Goal: Task Accomplishment & Management: Use online tool/utility

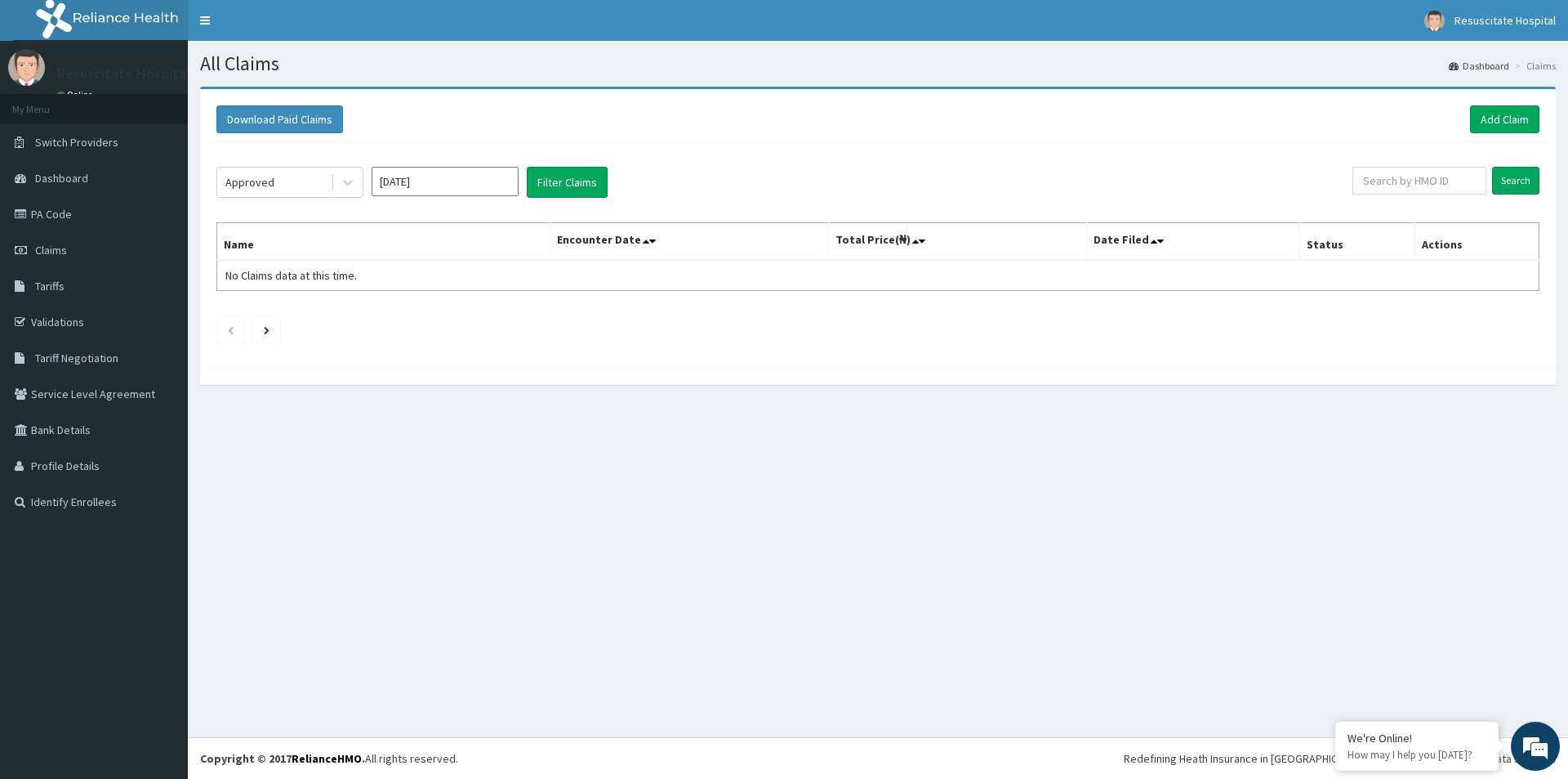
click at [1518, 105] on div "Download Paid Claims Add Claim" at bounding box center [878, 119] width 1339 height 45
click at [301, 113] on button "Download Paid Claims" at bounding box center [279, 120] width 127 height 28
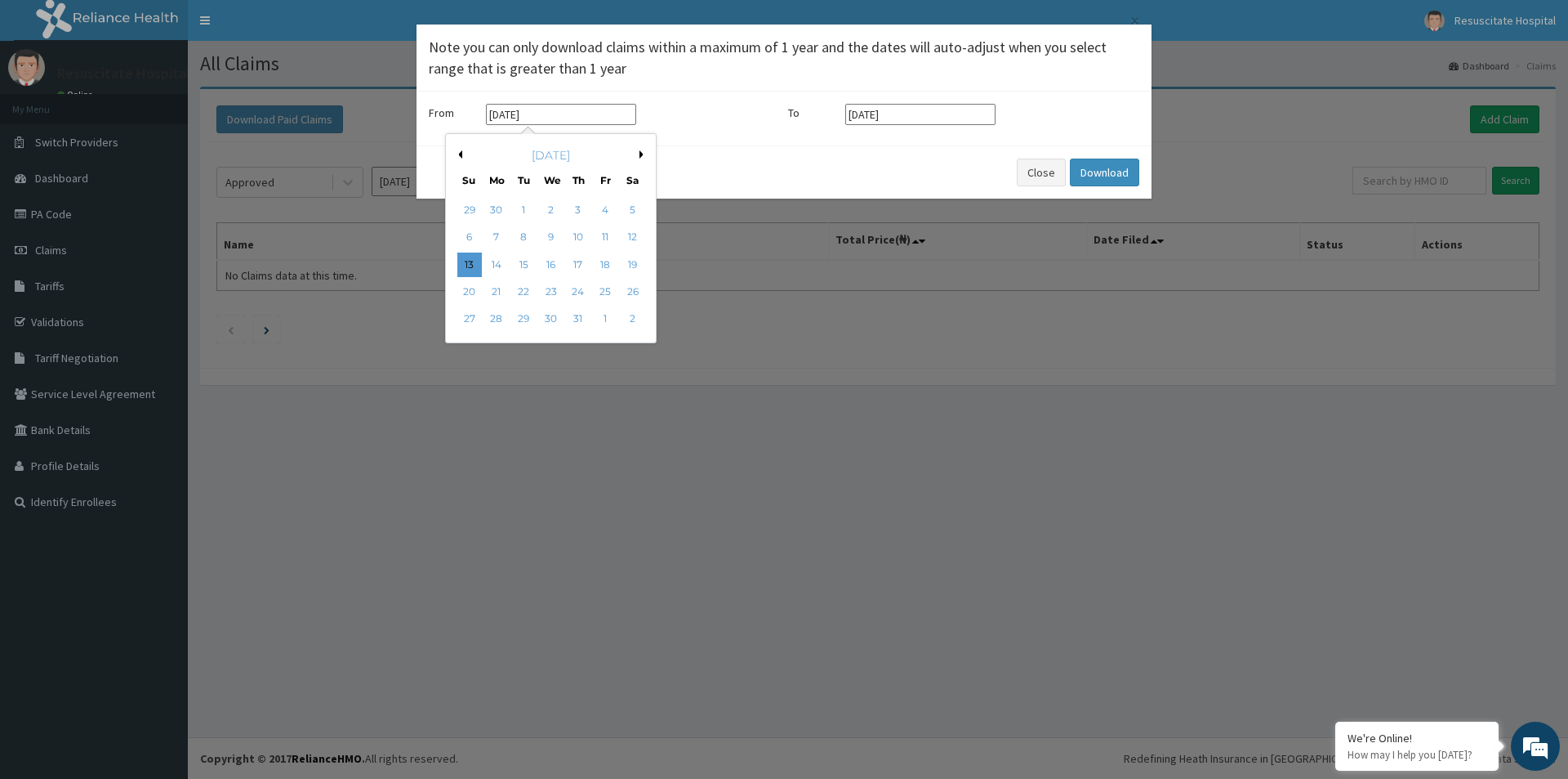
click at [557, 123] on input "[DATE]" at bounding box center [561, 114] width 151 height 21
click at [639, 155] on div "July 2025" at bounding box center [550, 155] width 197 height 16
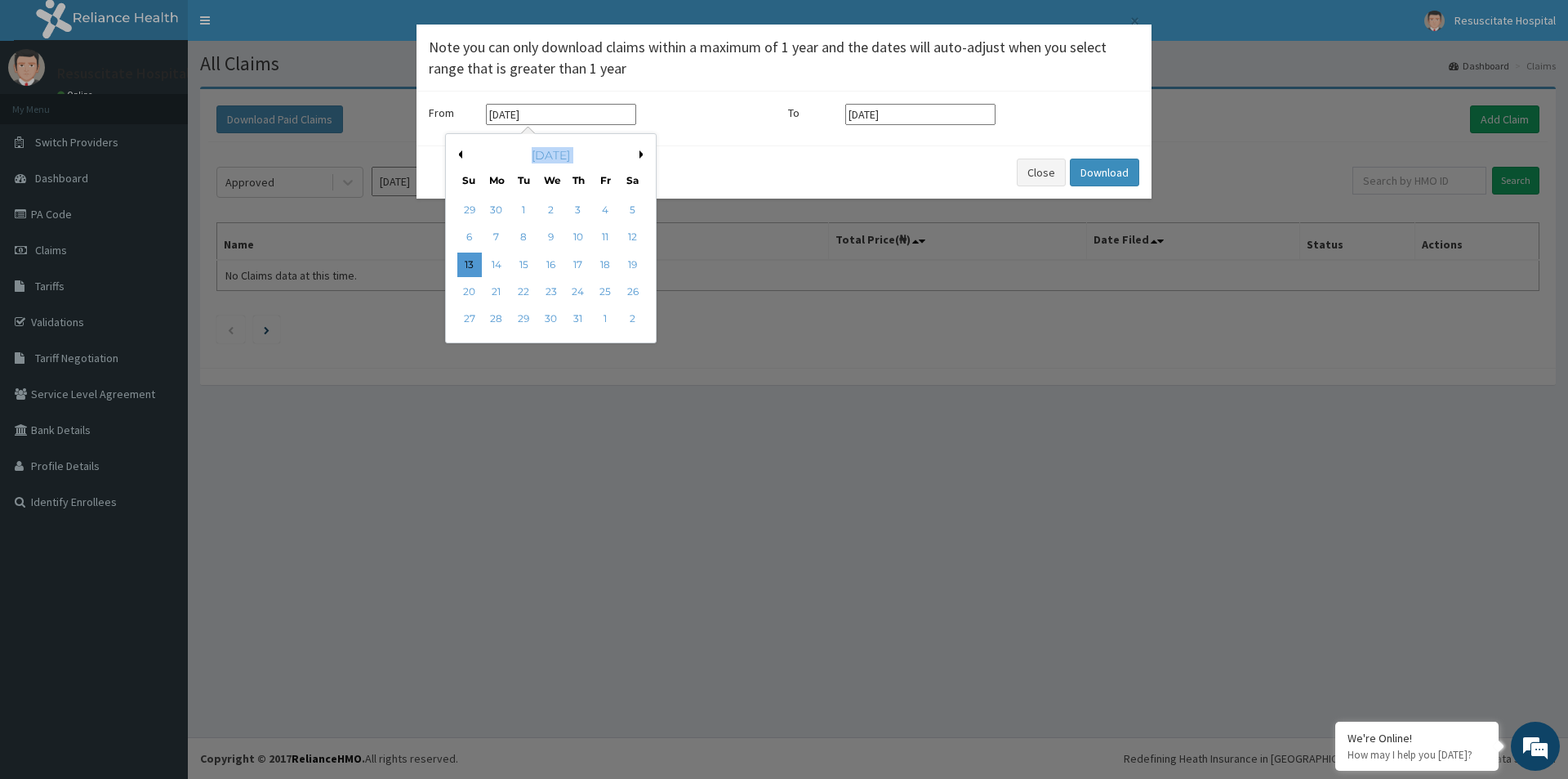
click at [637, 155] on div "July 2025" at bounding box center [550, 155] width 197 height 16
click at [641, 152] on button "Next Month" at bounding box center [644, 155] width 8 height 8
click at [495, 208] on div "1" at bounding box center [496, 210] width 25 height 25
type input "01-09-2025"
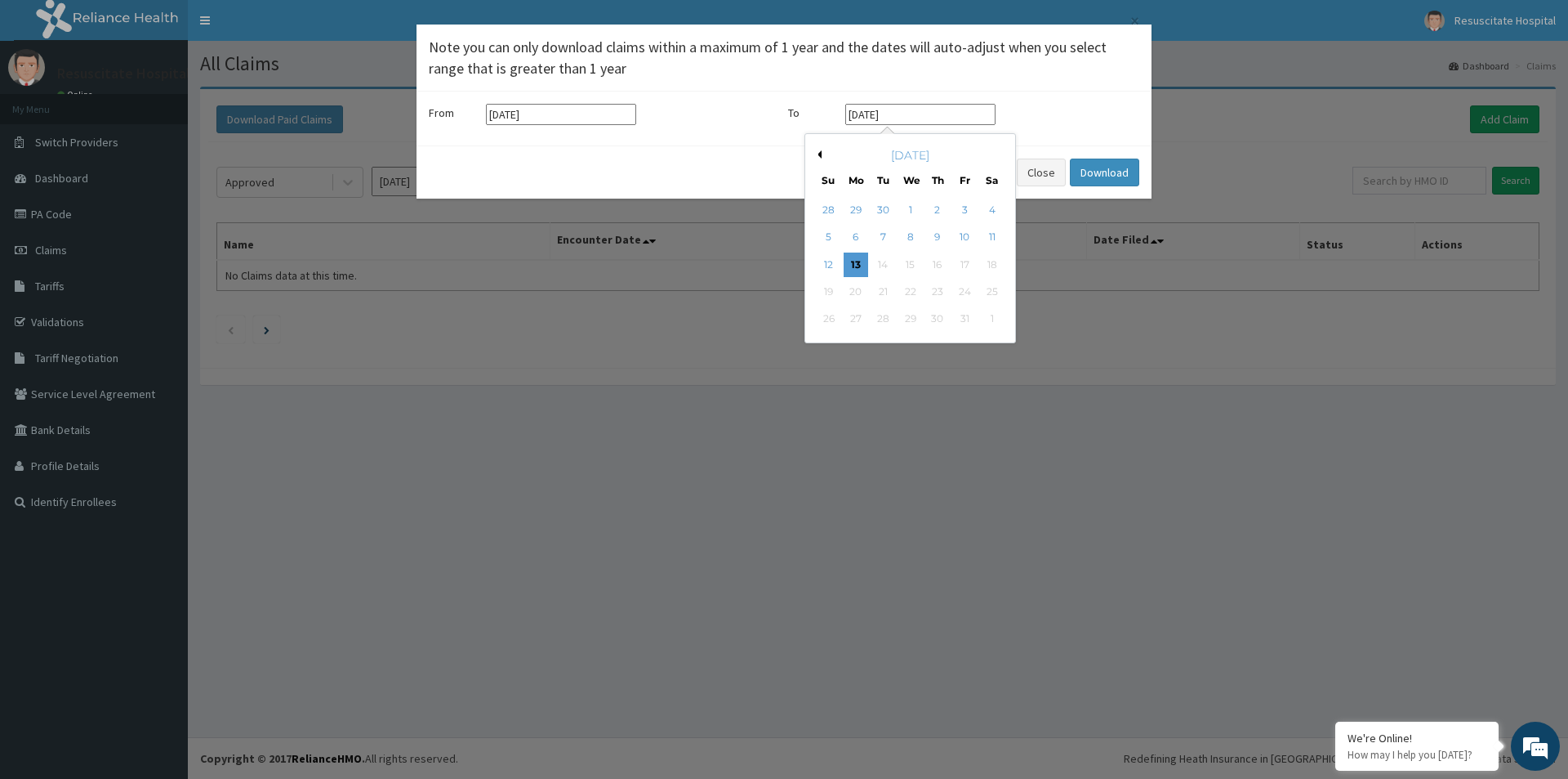
click at [933, 116] on input "[DATE]" at bounding box center [920, 114] width 151 height 21
click at [821, 155] on div "Previous Month October 2025 Su Mo Tu We Th Fr Sa 28 29 30 1 2 3 4 5 6 7 8 9 10 …" at bounding box center [910, 238] width 212 height 210
click at [821, 155] on div "October 2025" at bounding box center [910, 155] width 197 height 16
click at [819, 155] on button "Previous Month" at bounding box center [817, 155] width 8 height 8
click at [876, 318] on div "30" at bounding box center [882, 320] width 25 height 25
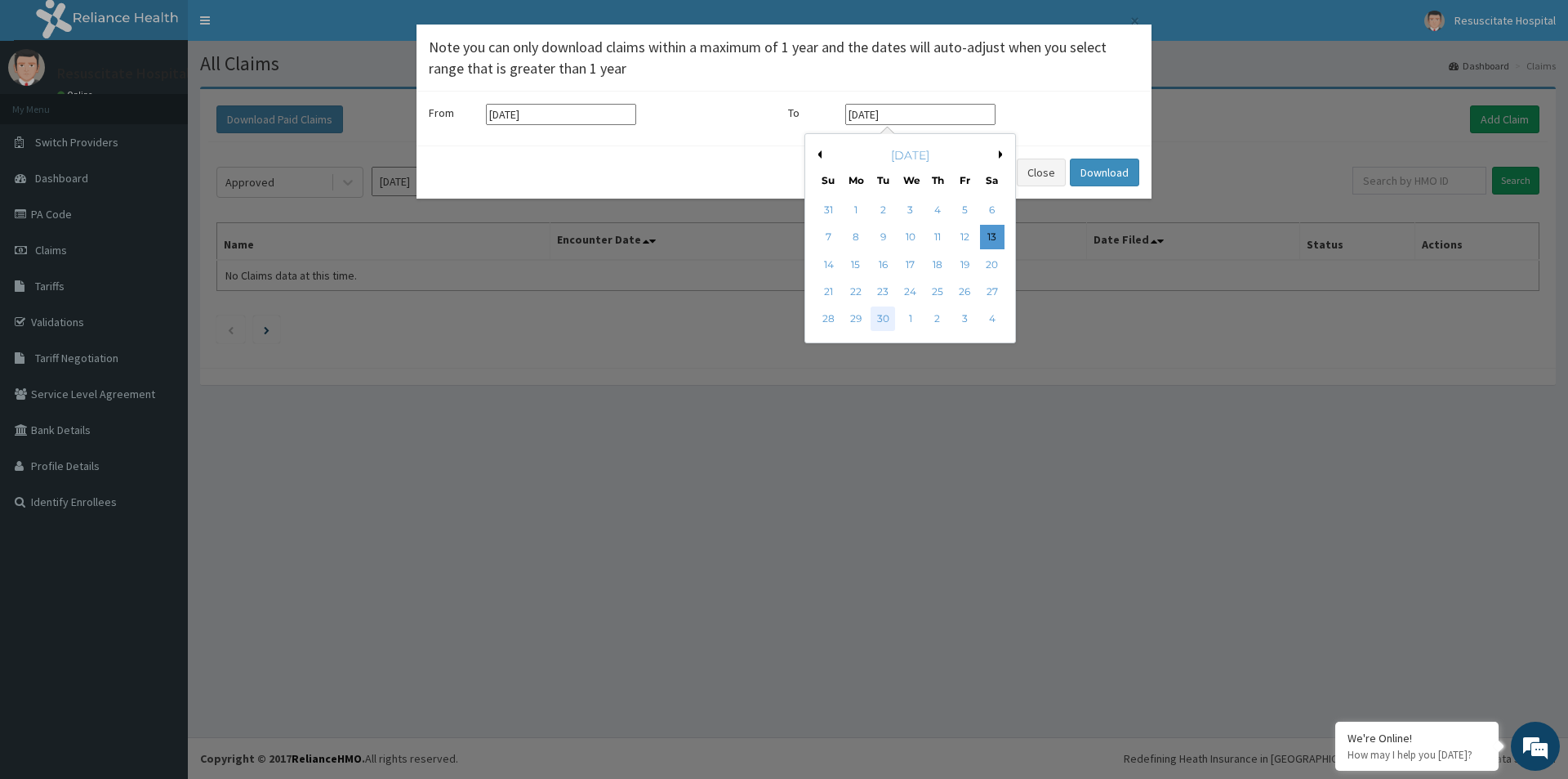
type input "30-09-2025"
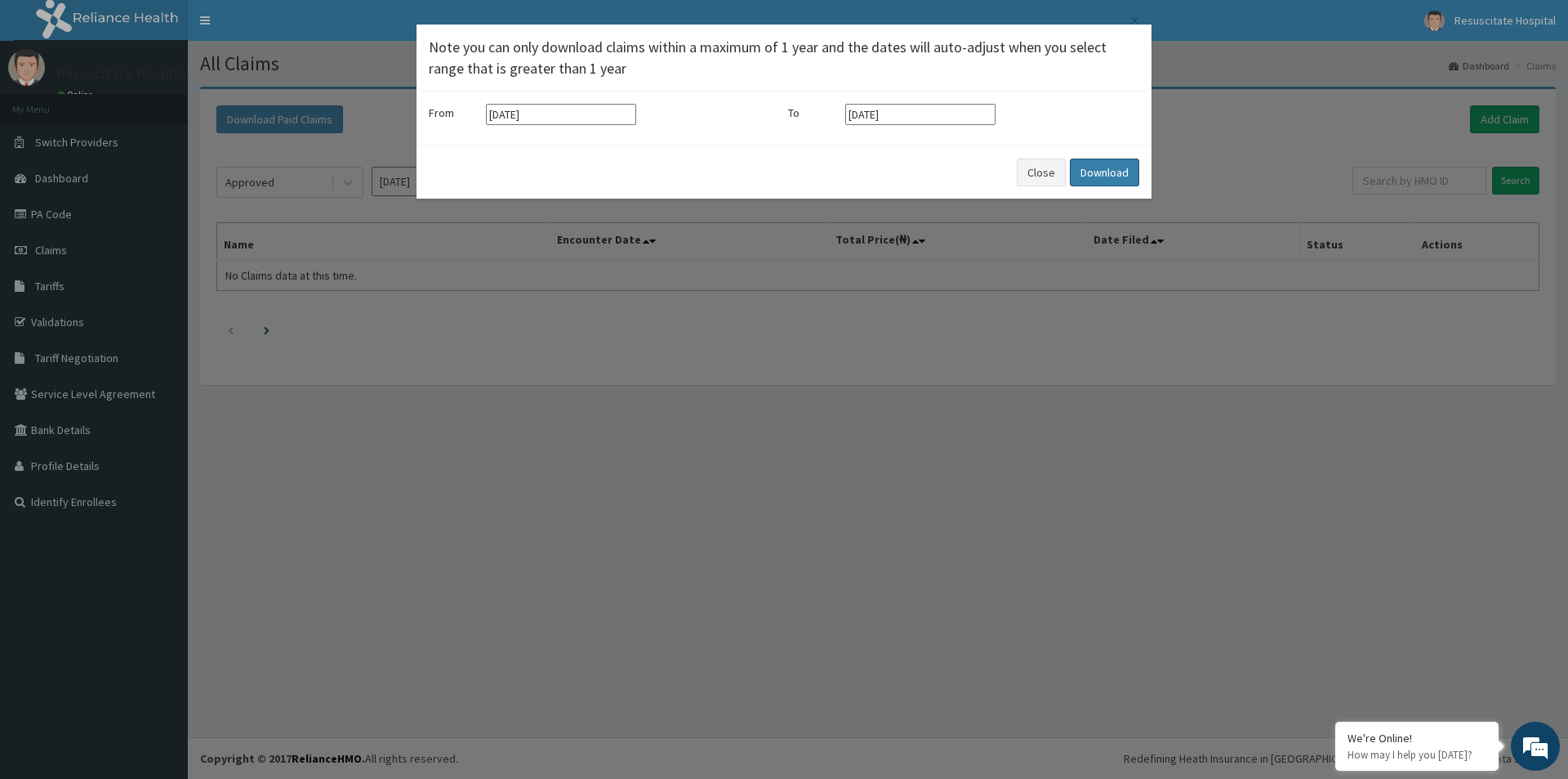
click at [1118, 176] on button "Download" at bounding box center [1105, 173] width 70 height 28
click at [1028, 171] on button "Close" at bounding box center [1031, 173] width 49 height 28
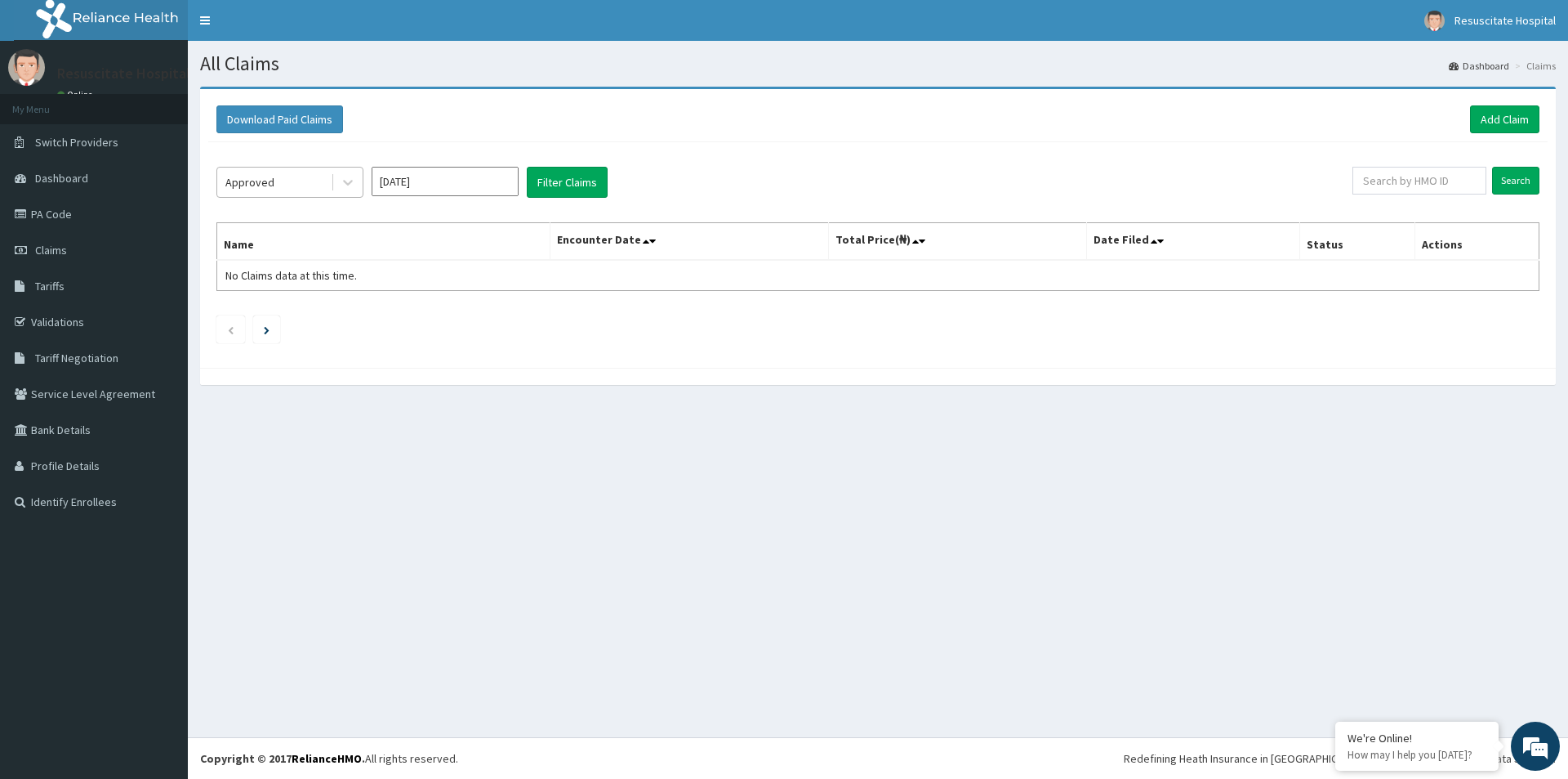
click at [296, 183] on div "Approved" at bounding box center [274, 182] width 114 height 26
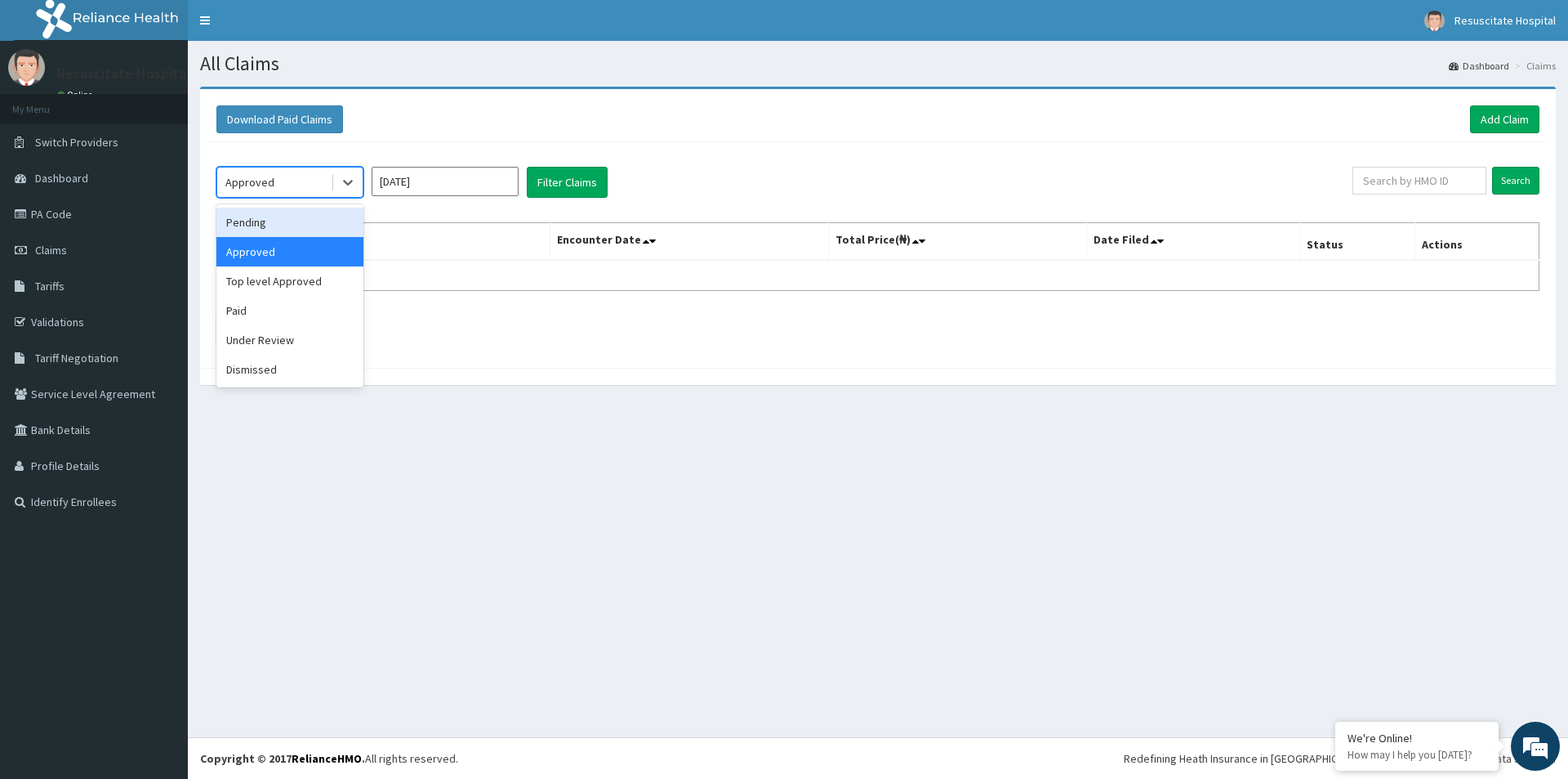
click at [251, 214] on div "Pending" at bounding box center [289, 222] width 147 height 29
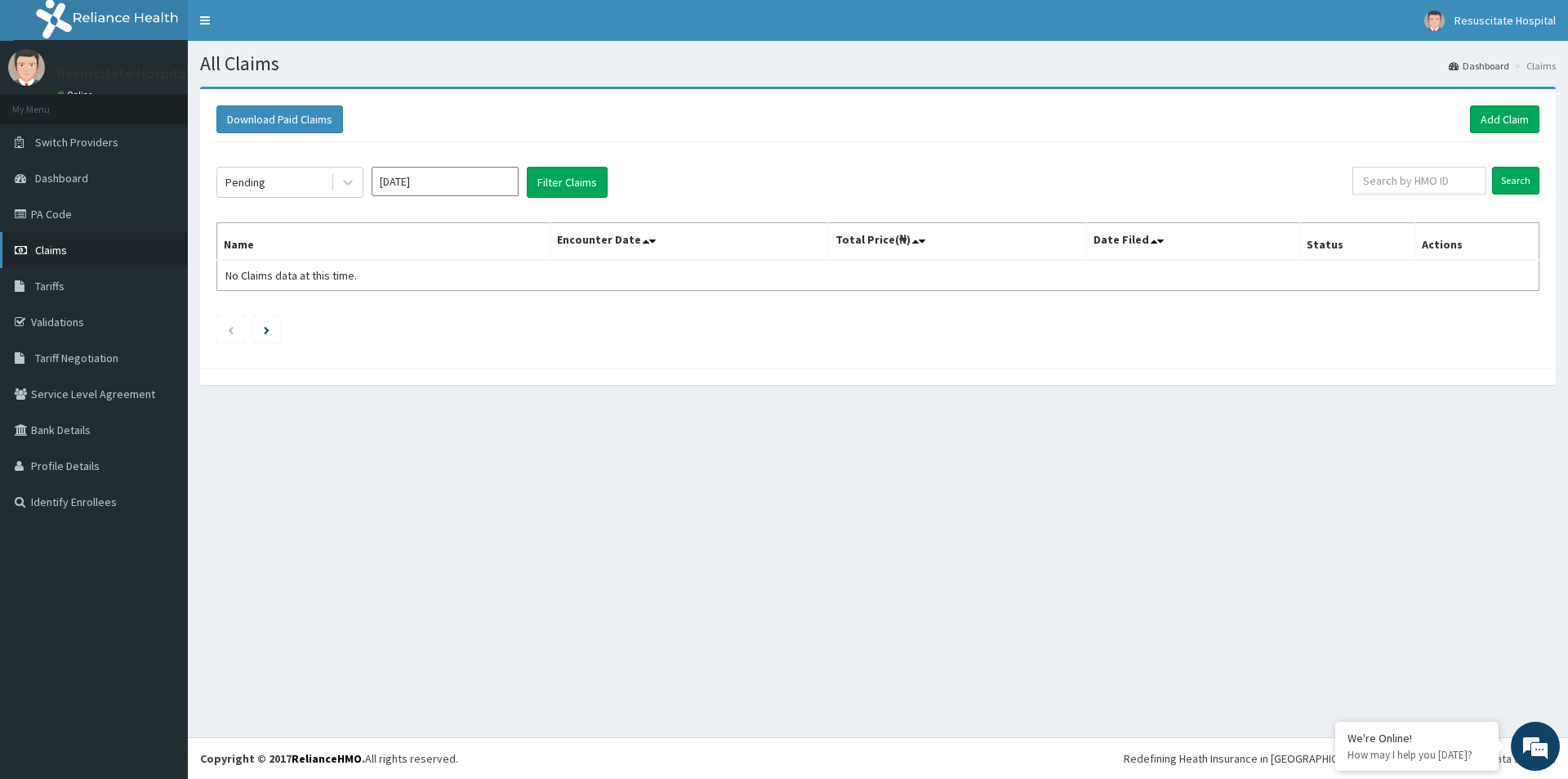
click at [56, 250] on span "Claims" at bounding box center [51, 250] width 32 height 15
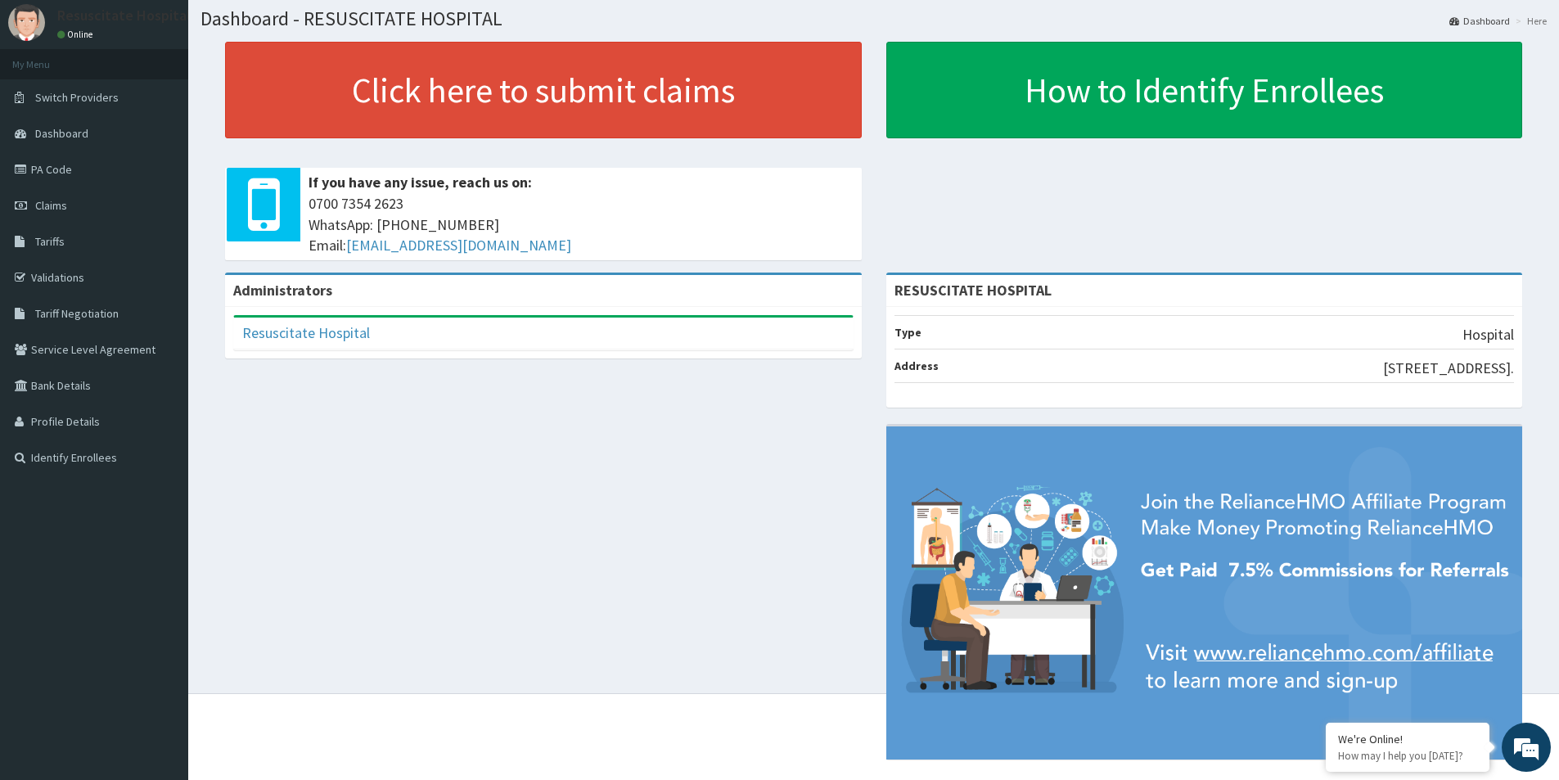
scroll to position [70, 0]
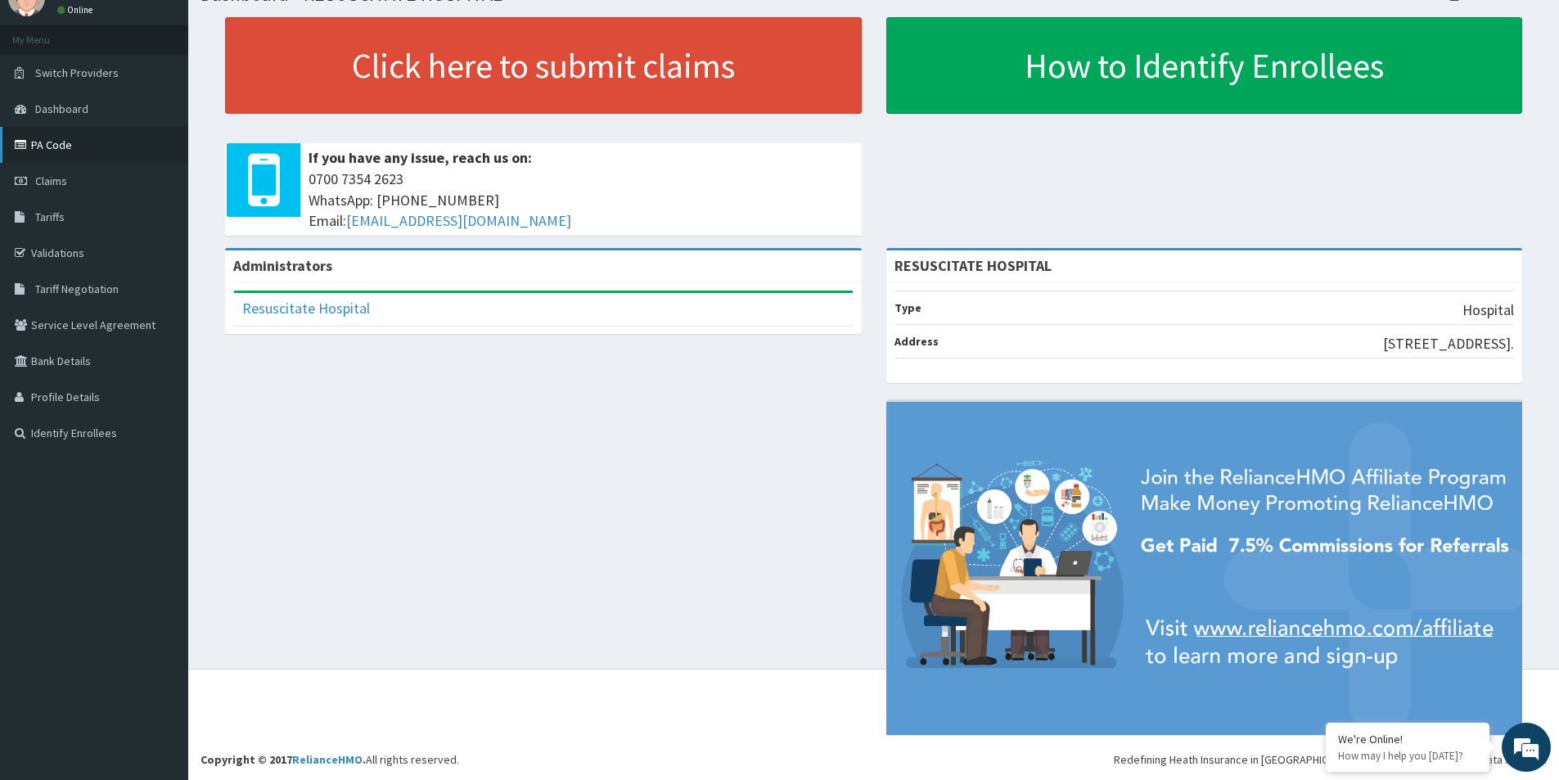
click at [52, 141] on link "PA Code" at bounding box center [94, 145] width 188 height 36
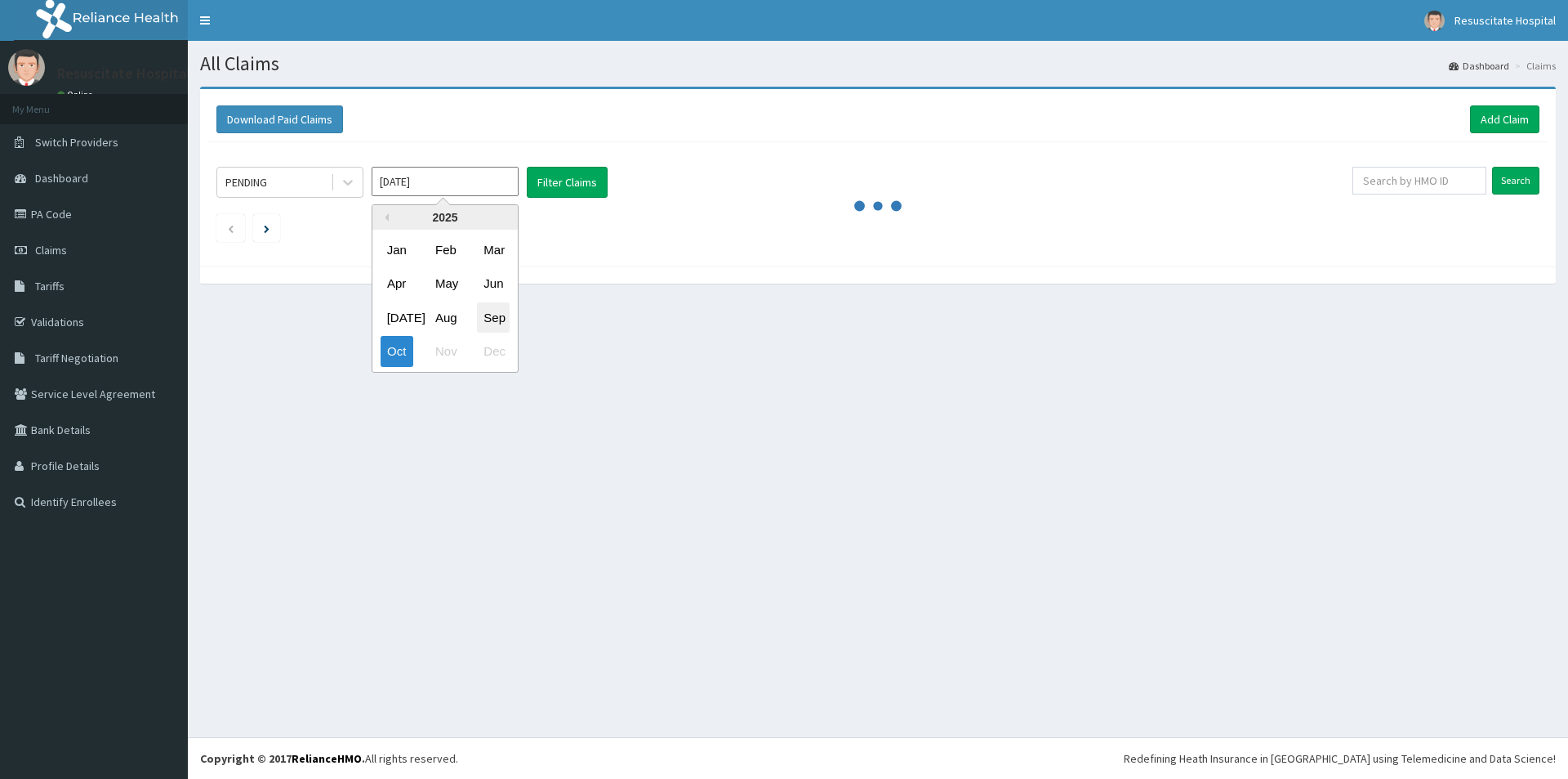
click at [497, 323] on div "Sep" at bounding box center [493, 318] width 33 height 30
type input "[DATE]"
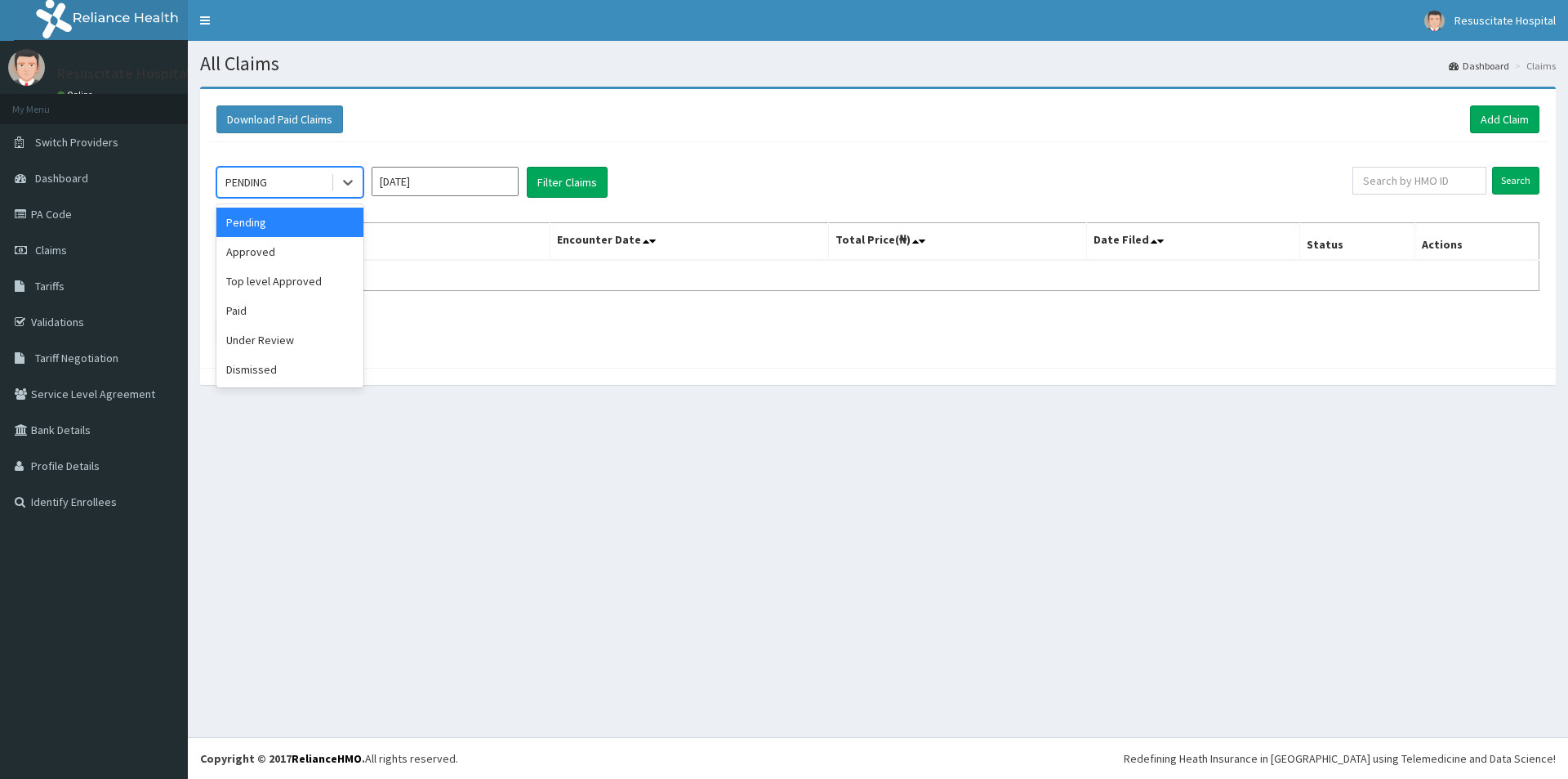
click at [267, 178] on div "PENDING" at bounding box center [247, 182] width 42 height 16
click at [246, 253] on div "Approved" at bounding box center [289, 251] width 147 height 29
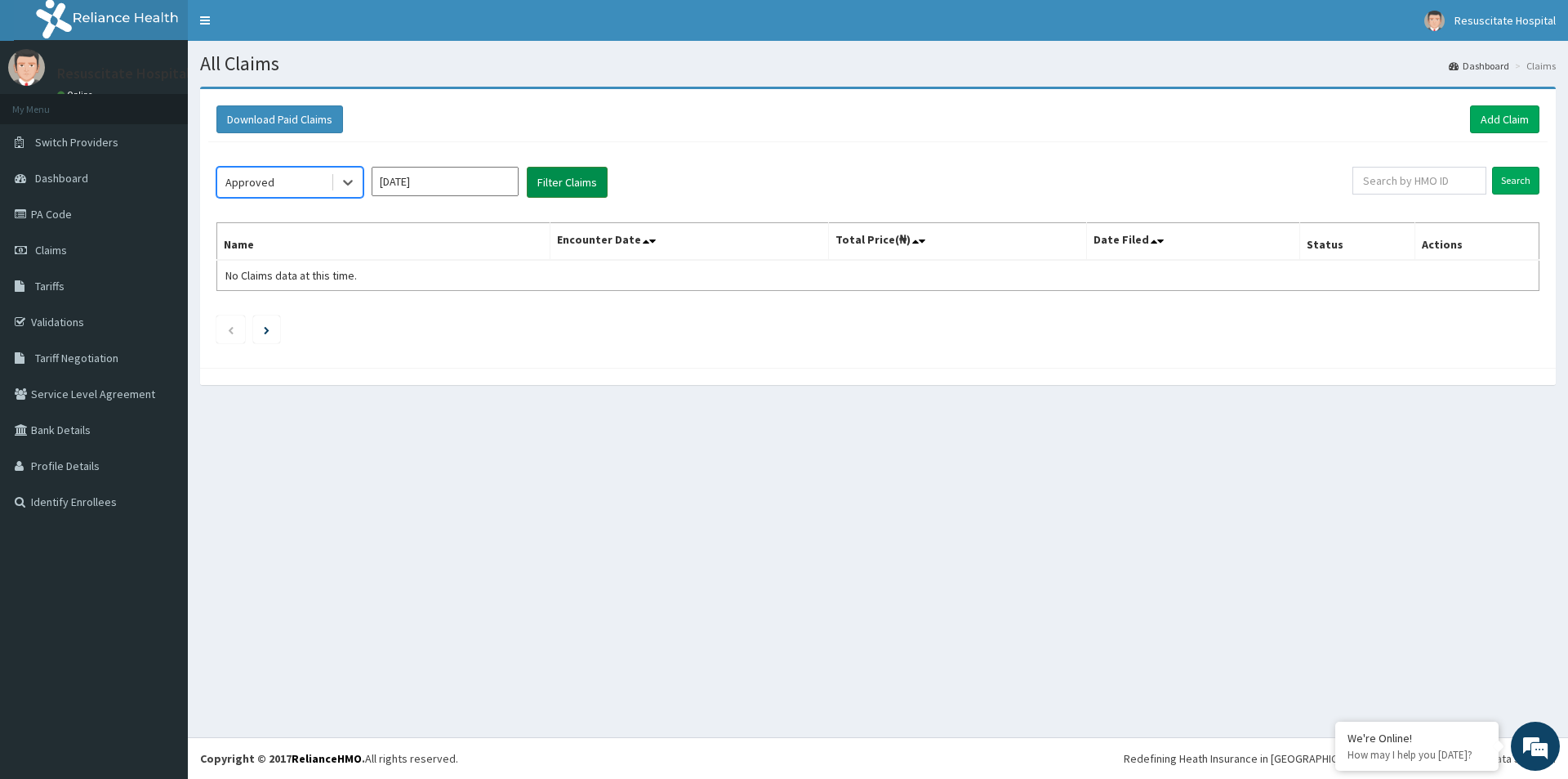
click at [547, 169] on button "Filter Claims" at bounding box center [567, 182] width 81 height 31
click at [547, 173] on button "Filter Claims" at bounding box center [567, 182] width 81 height 31
click at [344, 184] on icon at bounding box center [347, 182] width 16 height 16
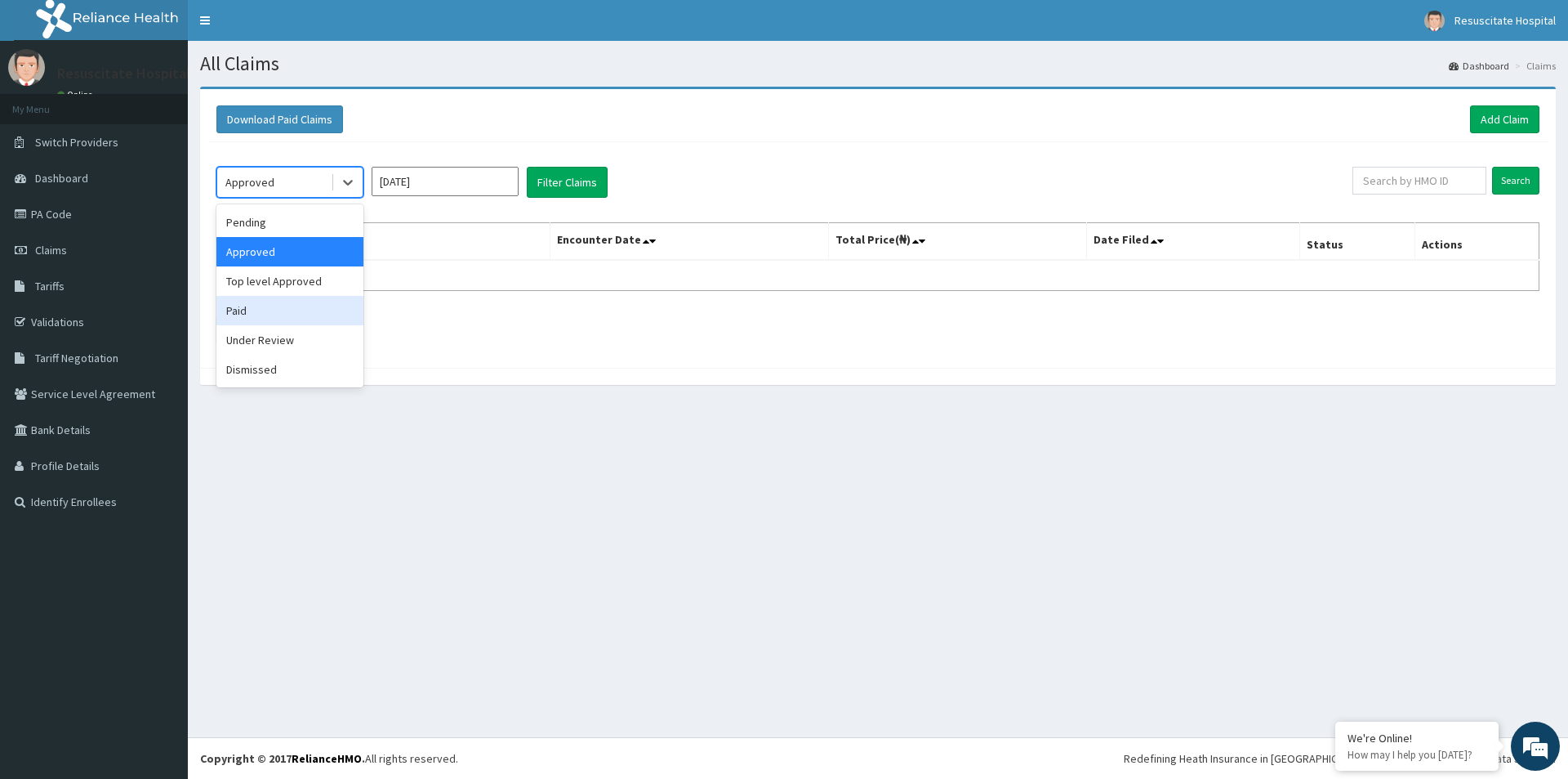
click at [237, 313] on div "Paid" at bounding box center [289, 310] width 147 height 29
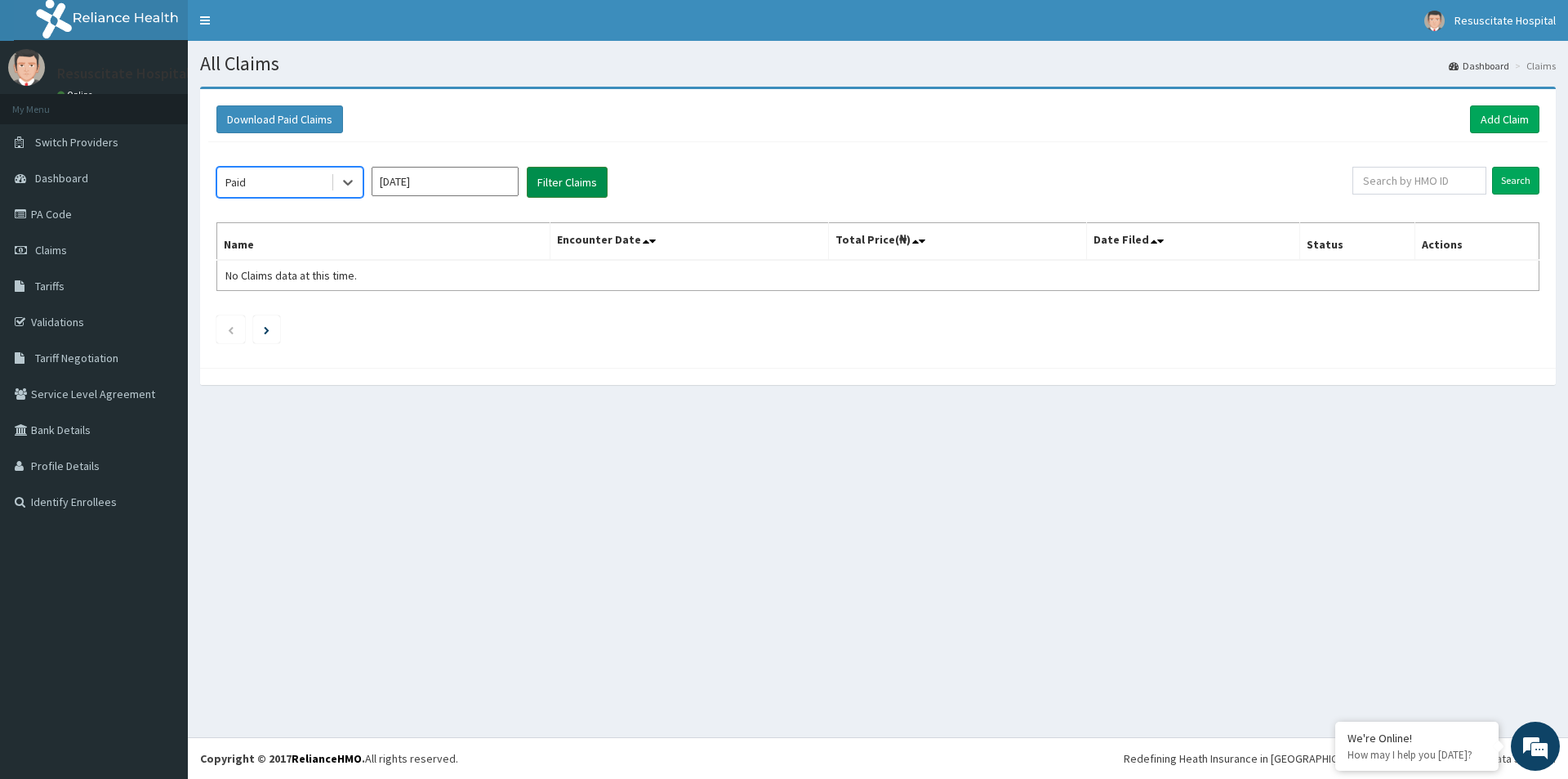
click at [556, 181] on button "Filter Claims" at bounding box center [567, 182] width 81 height 31
click at [366, 183] on div "Paid [DATE] Filter Claims" at bounding box center [784, 182] width 1136 height 31
click at [351, 180] on icon at bounding box center [347, 182] width 16 height 16
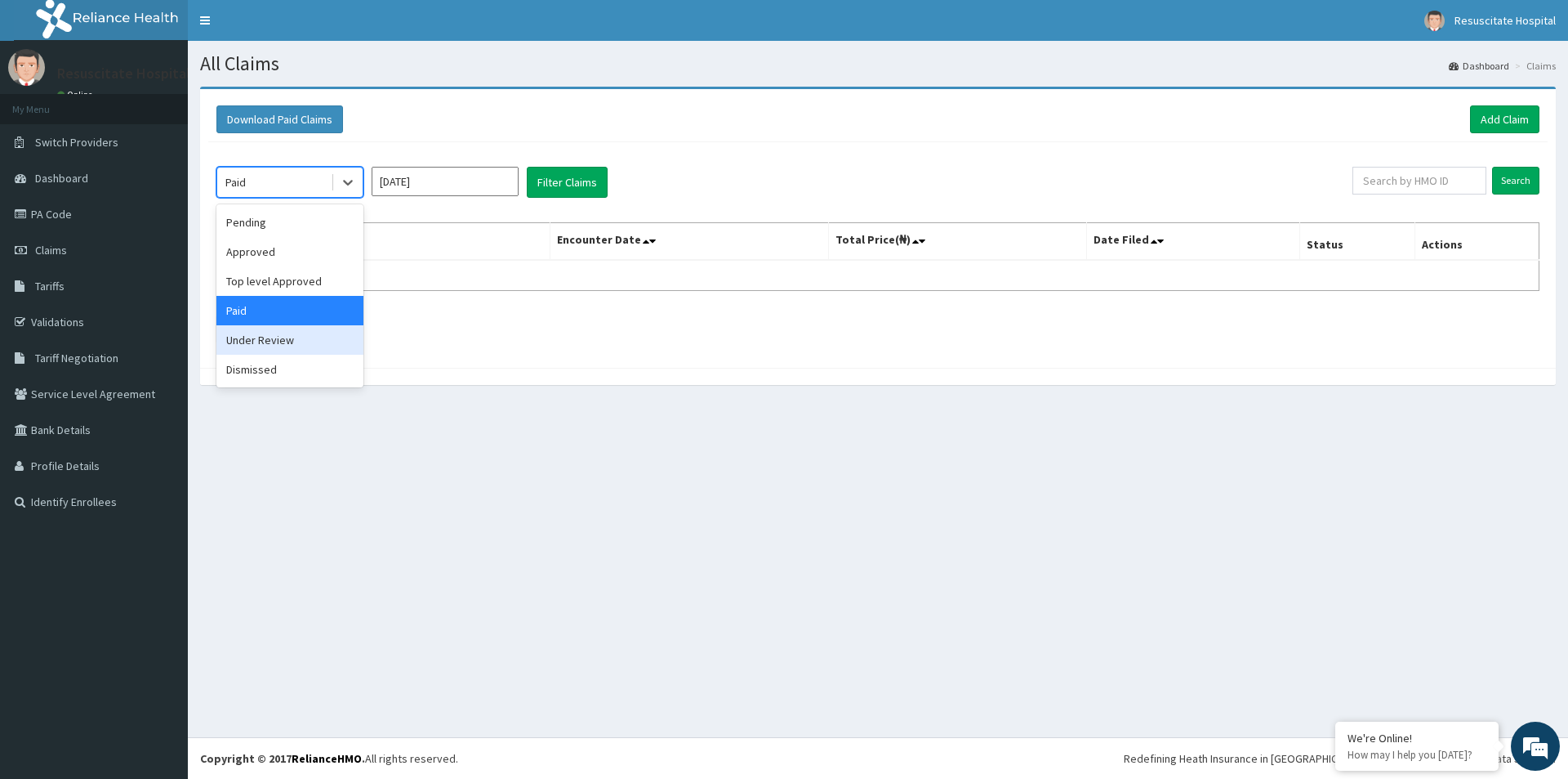
click at [267, 343] on div "Under Review" at bounding box center [289, 340] width 147 height 29
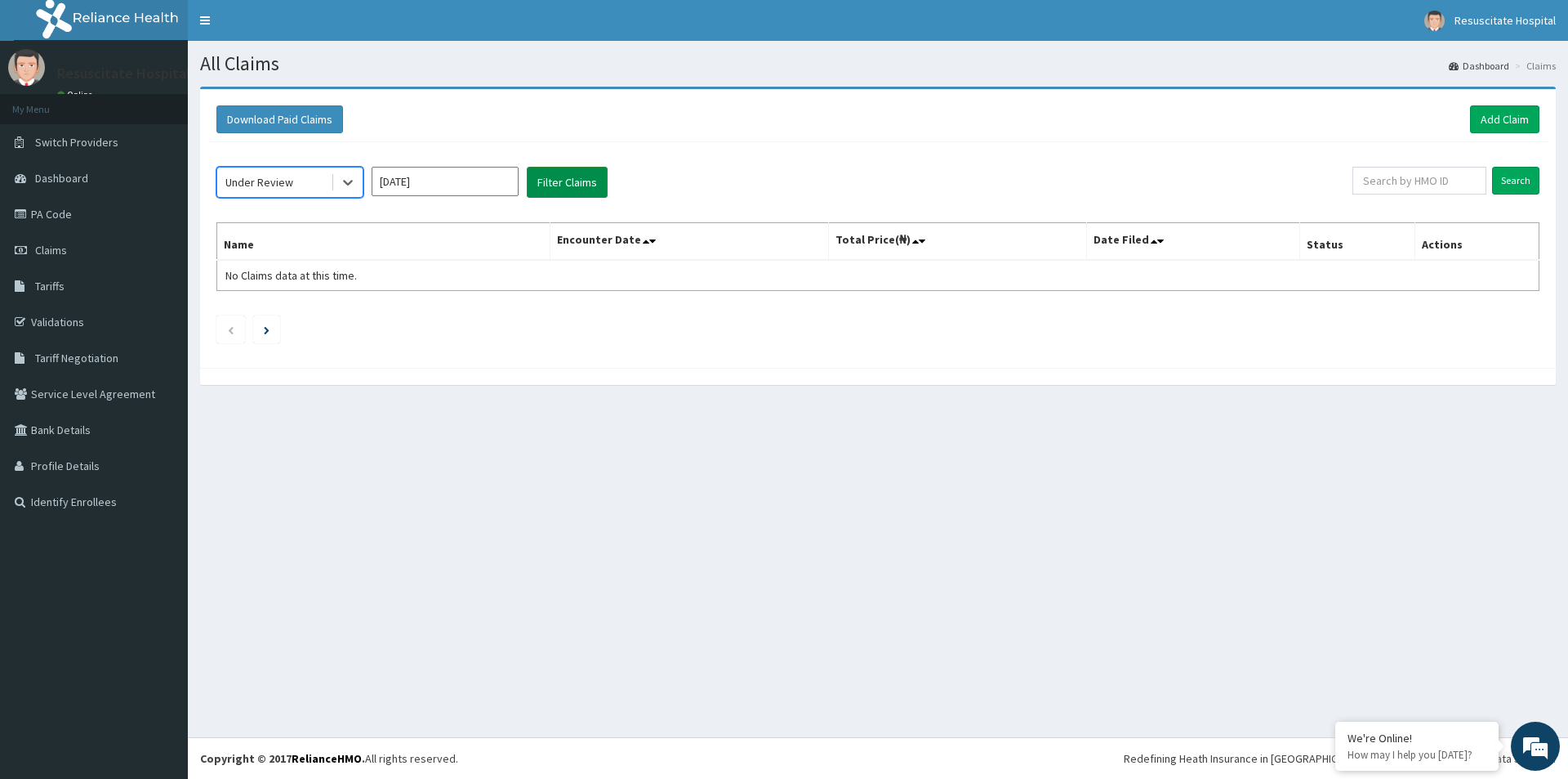
click at [584, 172] on button "Filter Claims" at bounding box center [567, 182] width 81 height 31
click at [576, 196] on button "Filter Claims" at bounding box center [567, 182] width 81 height 31
click at [343, 183] on icon at bounding box center [347, 182] width 16 height 16
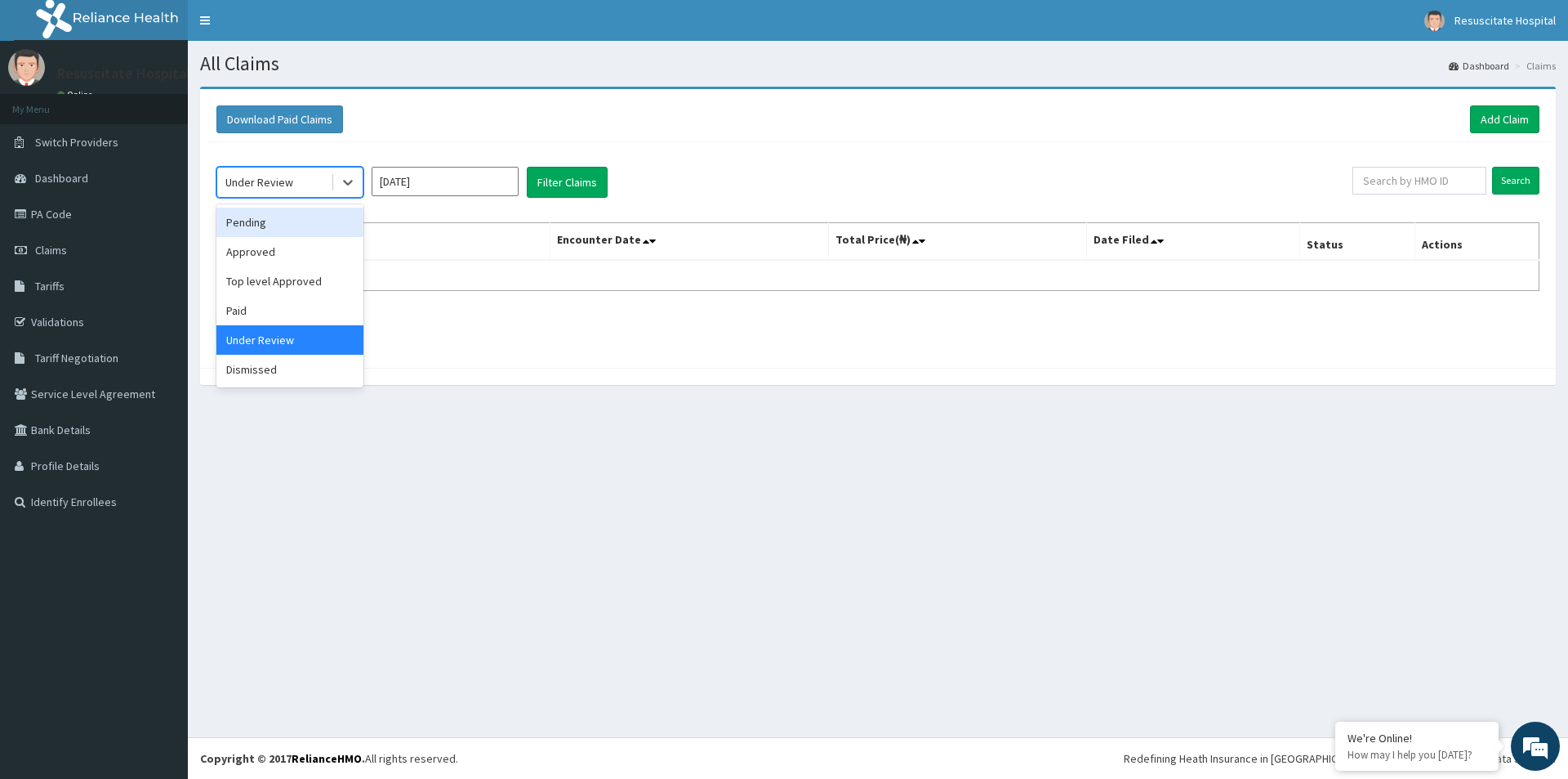
click at [241, 230] on div "Pending" at bounding box center [289, 222] width 147 height 29
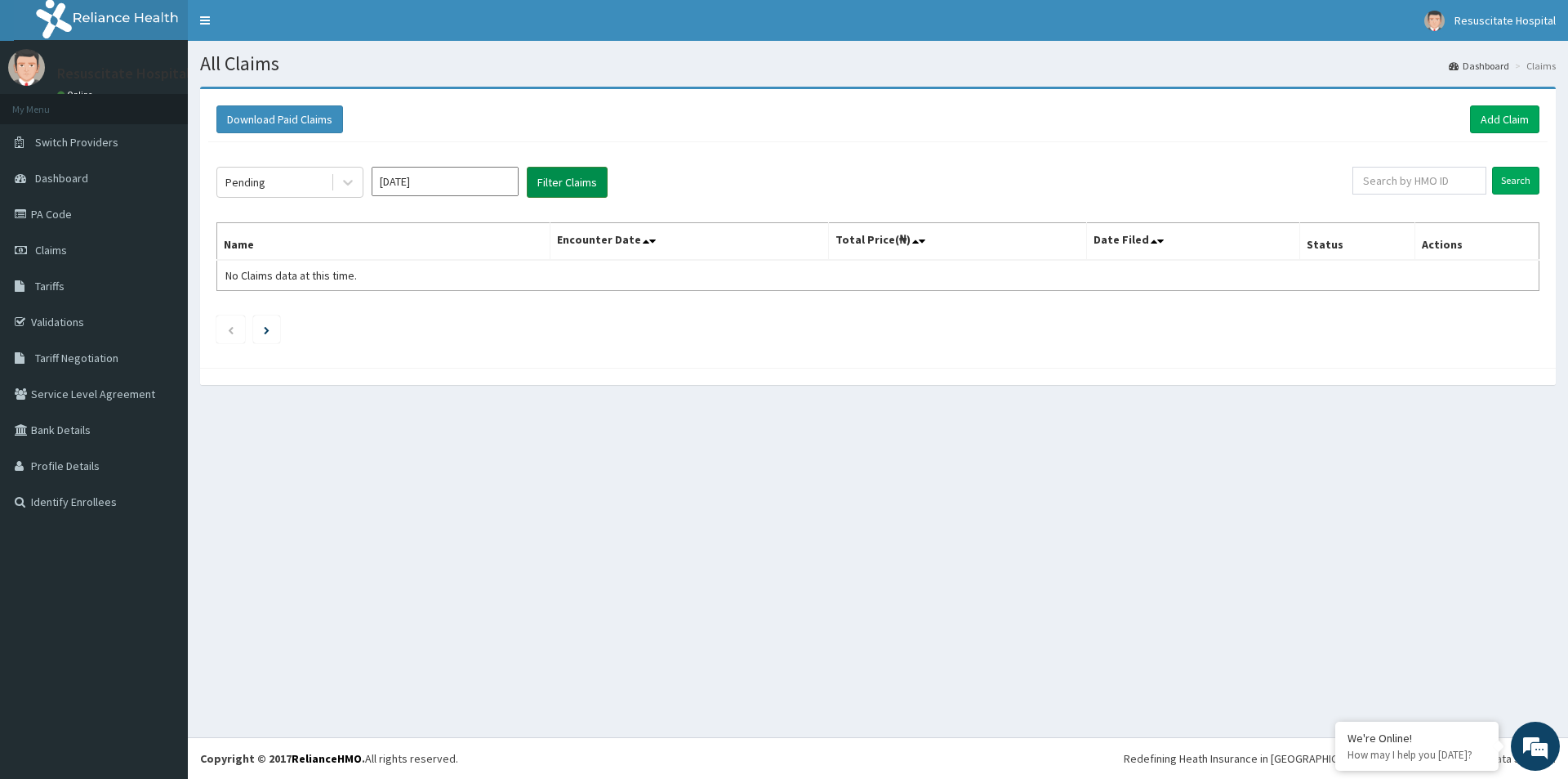
click at [542, 179] on button "Filter Claims" at bounding box center [567, 182] width 81 height 31
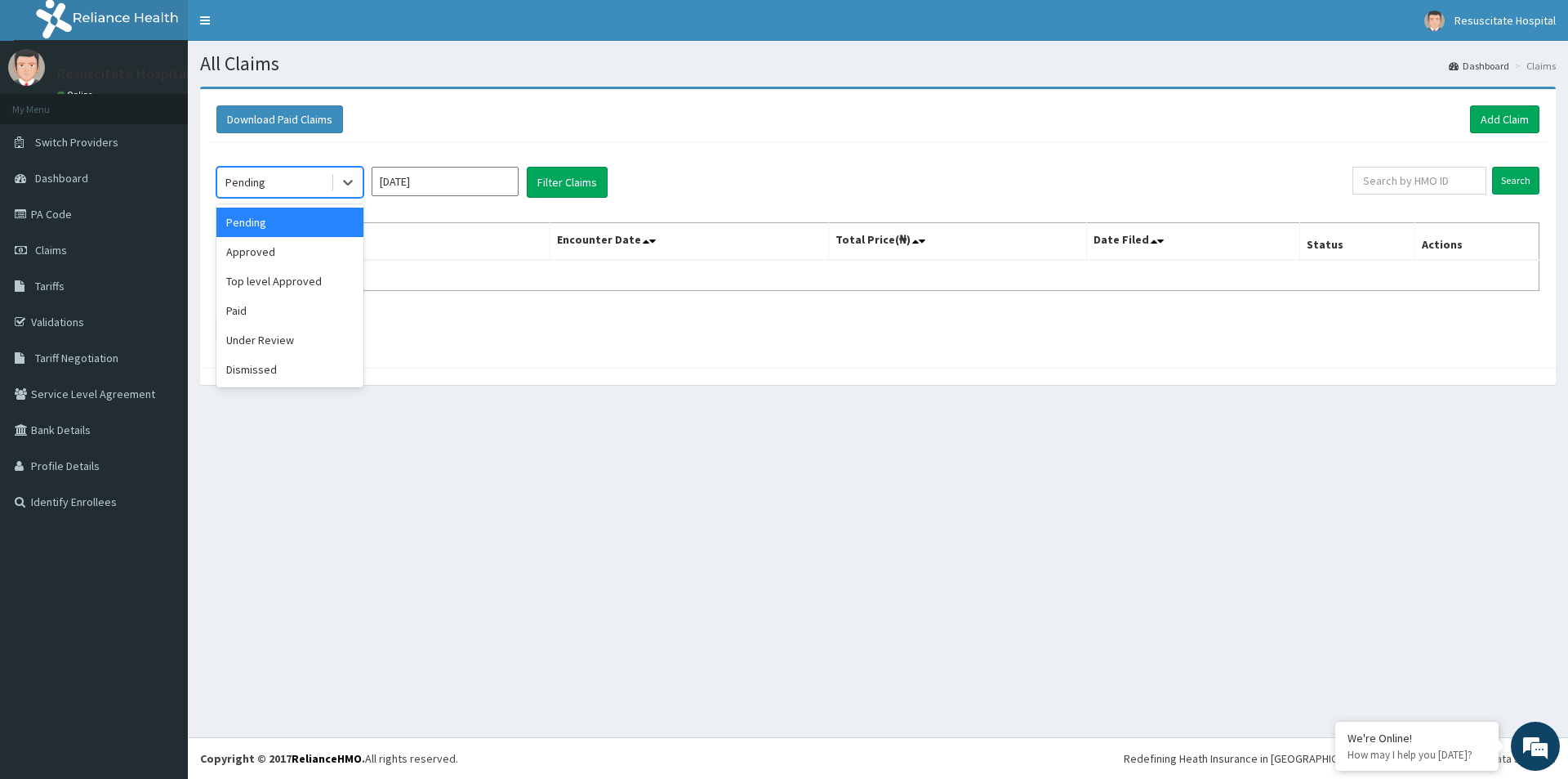
click at [316, 181] on div "Pending" at bounding box center [274, 182] width 114 height 26
click at [313, 282] on div "Top level Approved" at bounding box center [289, 281] width 147 height 29
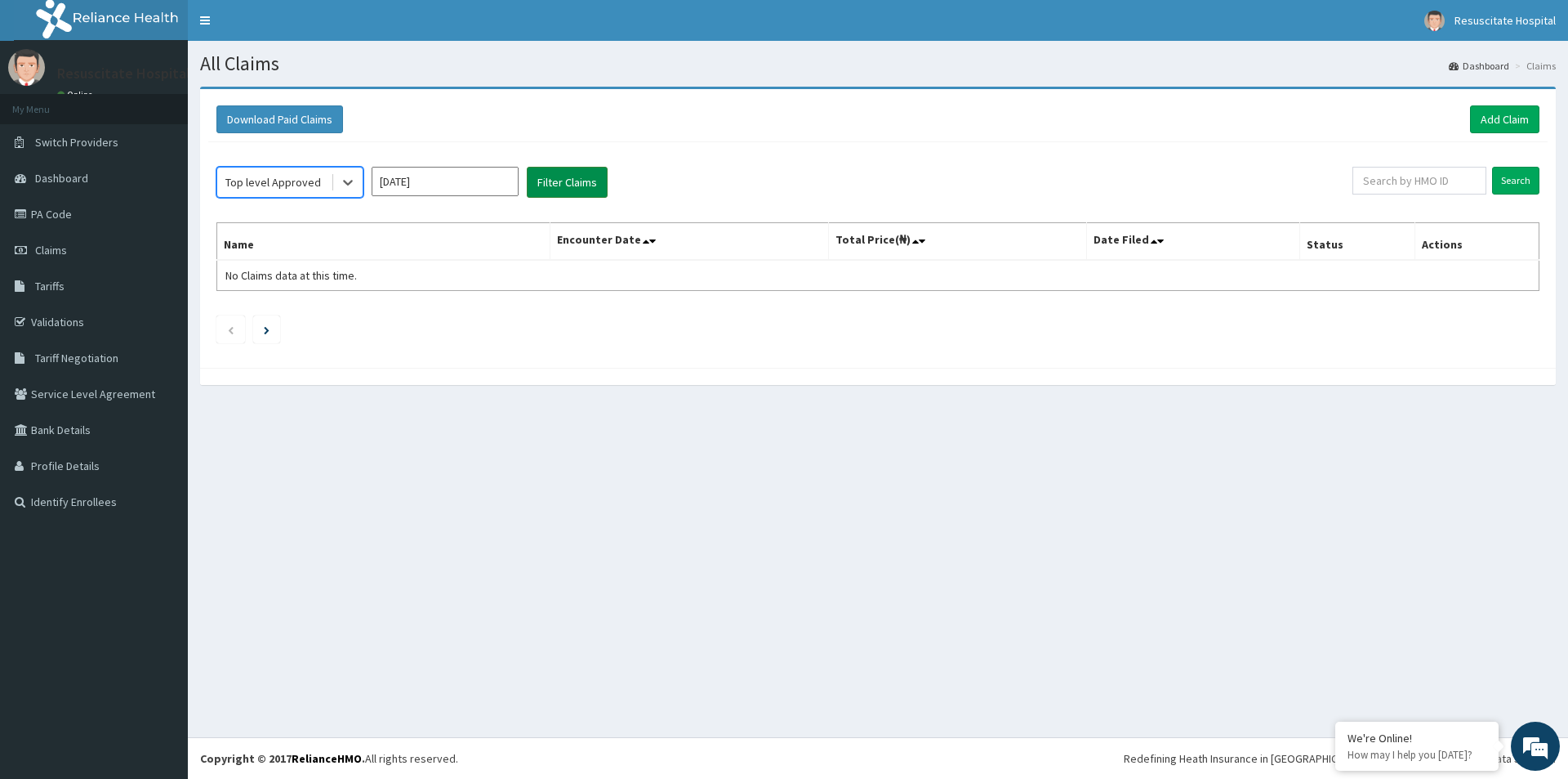
click at [592, 171] on button "Filter Claims" at bounding box center [567, 182] width 81 height 31
click at [565, 172] on button "Filter Claims" at bounding box center [567, 182] width 81 height 31
click at [596, 245] on th "Encounter Date" at bounding box center [689, 242] width 278 height 38
click at [50, 322] on link "Validations" at bounding box center [94, 322] width 188 height 36
